Goal: Task Accomplishment & Management: Manage account settings

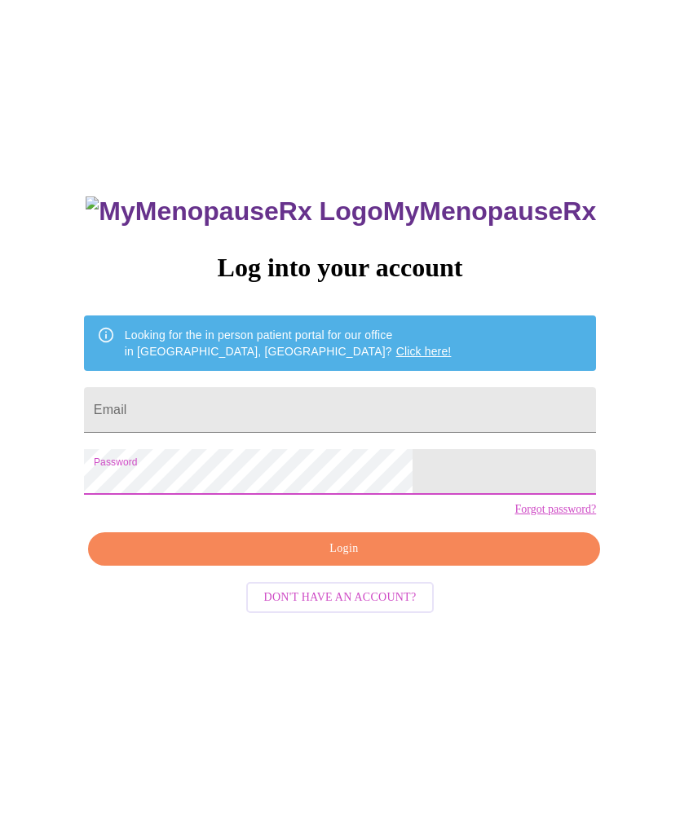
click at [182, 426] on input "Email" at bounding box center [340, 410] width 512 height 46
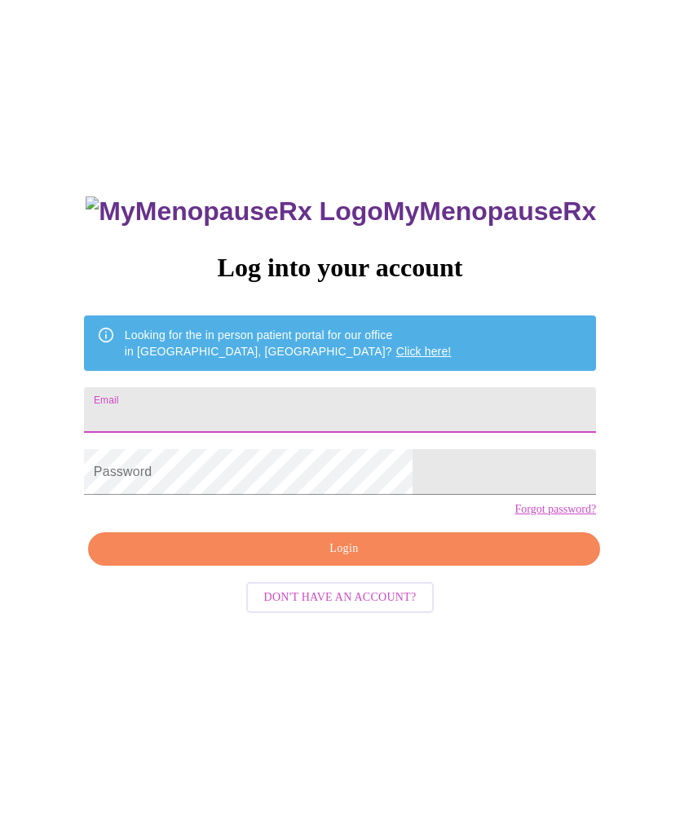
click at [72, 471] on div "MyMenopauseRx Log into your account Looking for the in person patient portal fo…" at bounding box center [340, 499] width 667 height 984
click at [220, 404] on input "Email" at bounding box center [340, 410] width 512 height 46
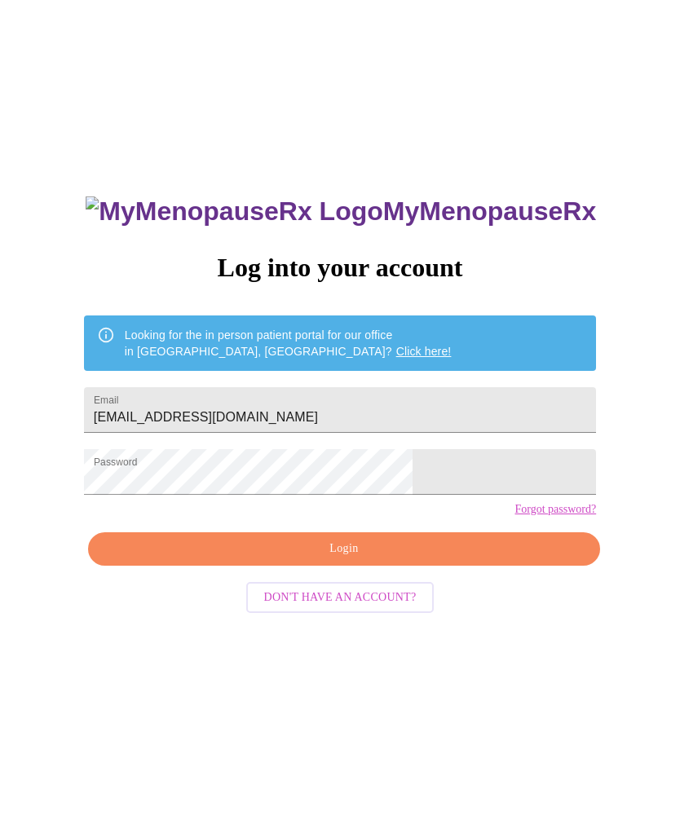
click at [296, 559] on span "Login" at bounding box center [344, 549] width 474 height 20
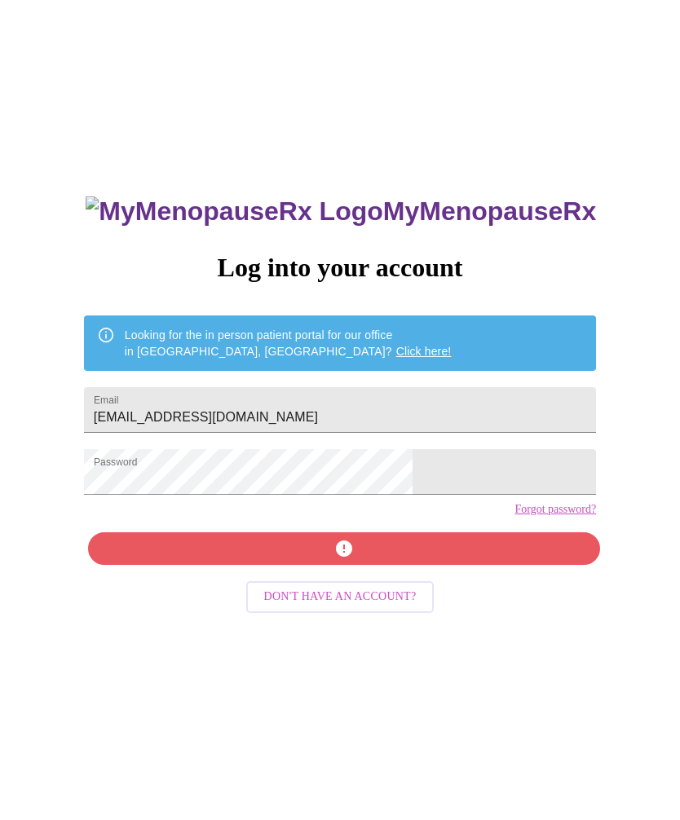
click at [272, 583] on div "MyMenopauseRx Log into your account Looking for the in person patient portal fo…" at bounding box center [340, 580] width 545 height 820
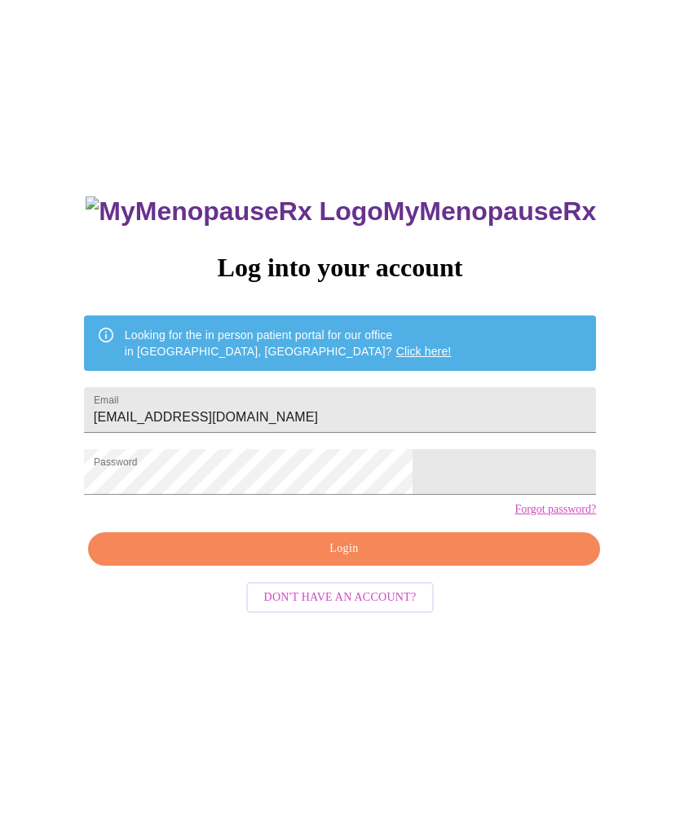
click at [232, 559] on span "Login" at bounding box center [344, 549] width 474 height 20
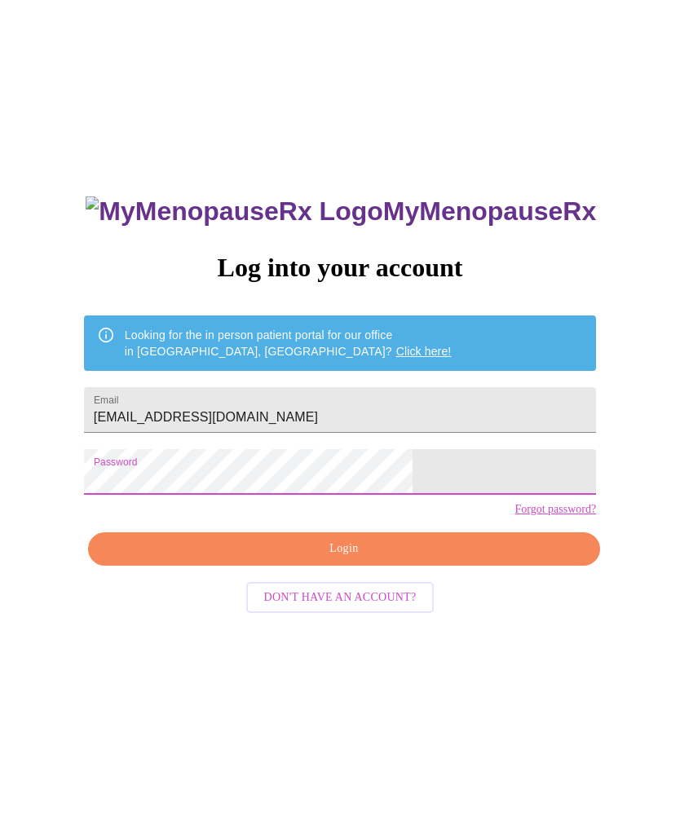
click at [337, 419] on input "[EMAIL_ADDRESS][DOMAIN_NAME]" at bounding box center [340, 410] width 512 height 46
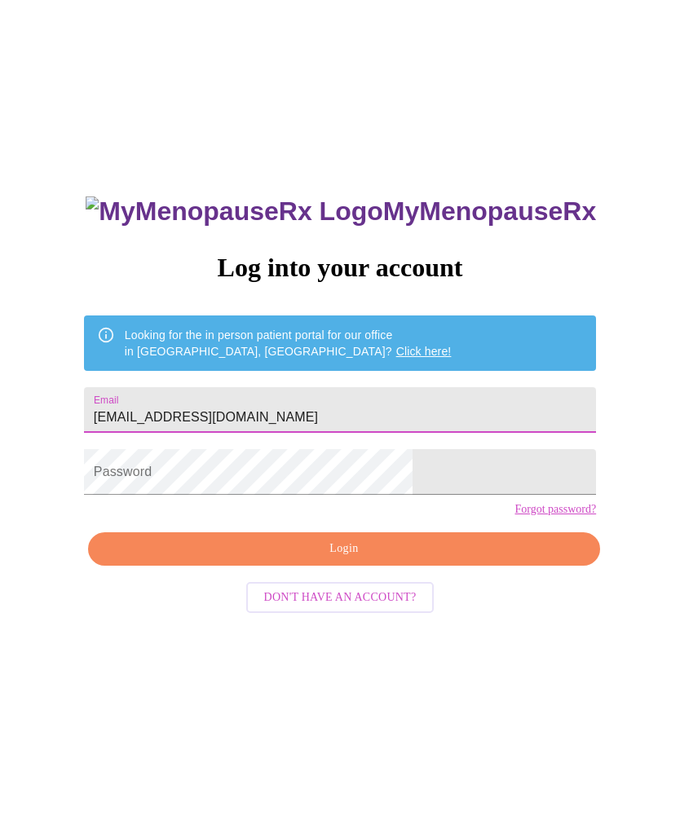
type input "[EMAIL_ADDRESS][DOMAIN_NAME]"
click at [306, 559] on span "Login" at bounding box center [344, 549] width 474 height 20
